Goal: Find contact information: Find contact information

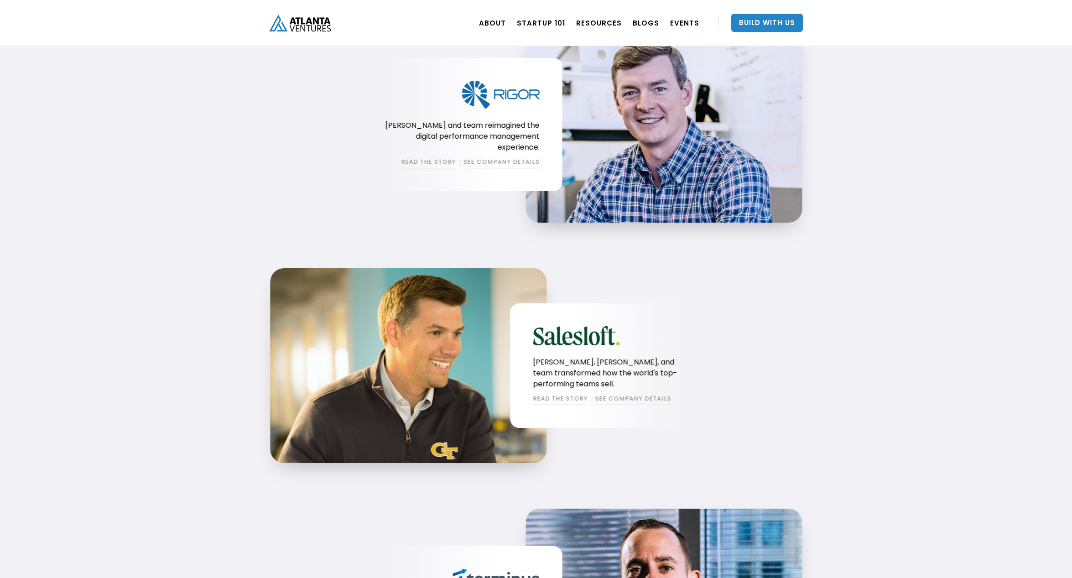
scroll to position [839, 0]
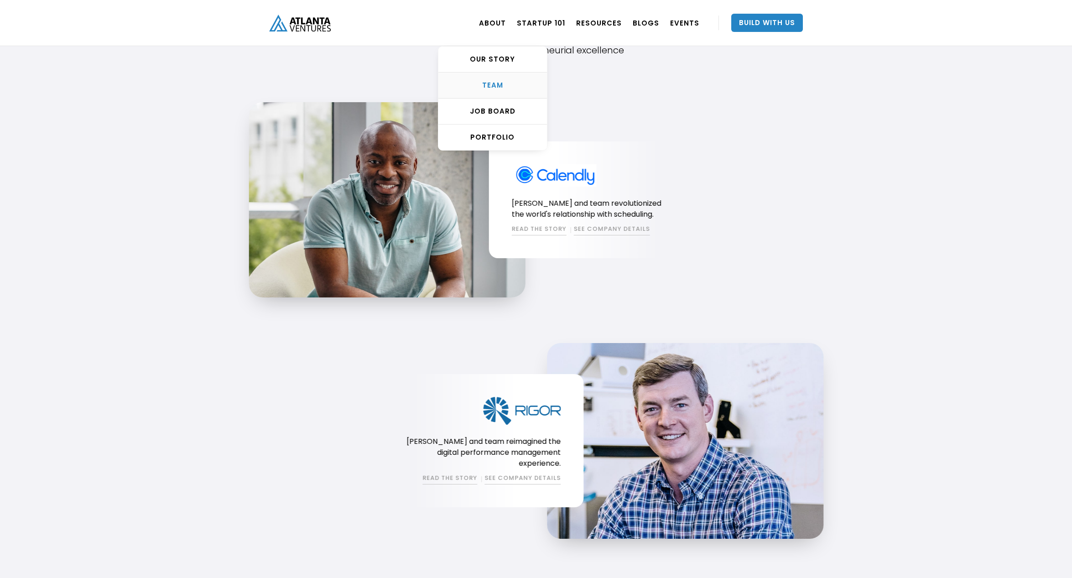
click at [487, 88] on div "TEAM" at bounding box center [493, 85] width 109 height 9
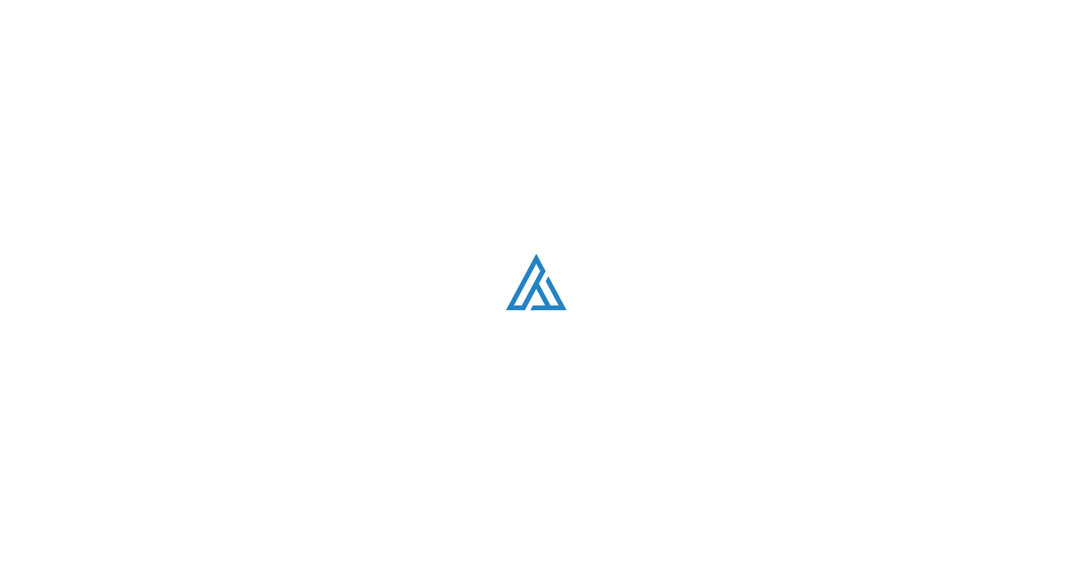
scroll to position [1167, 0]
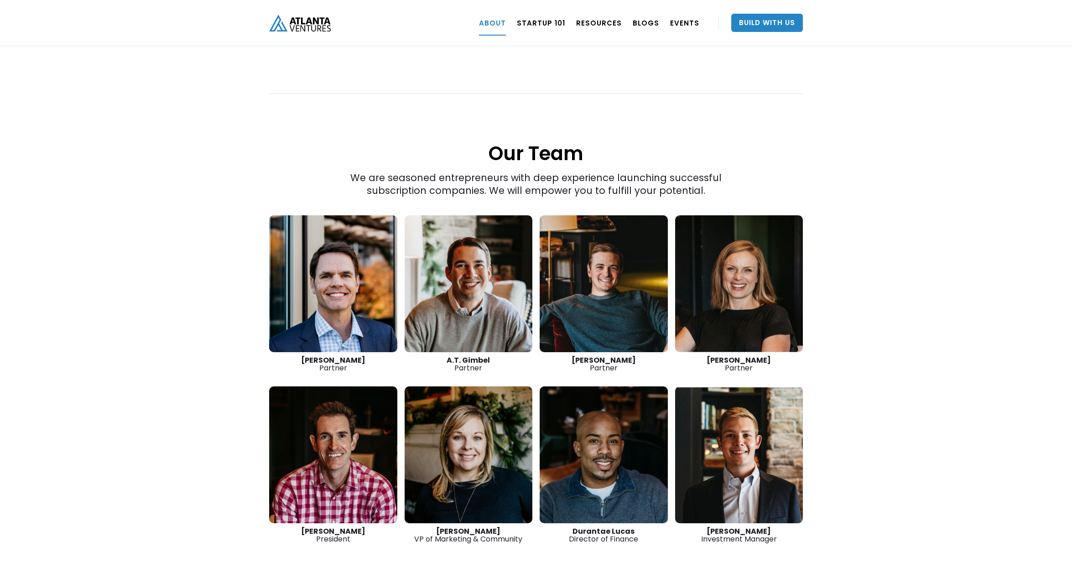
click at [443, 284] on link at bounding box center [469, 283] width 128 height 137
